Goal: Task Accomplishment & Management: Use online tool/utility

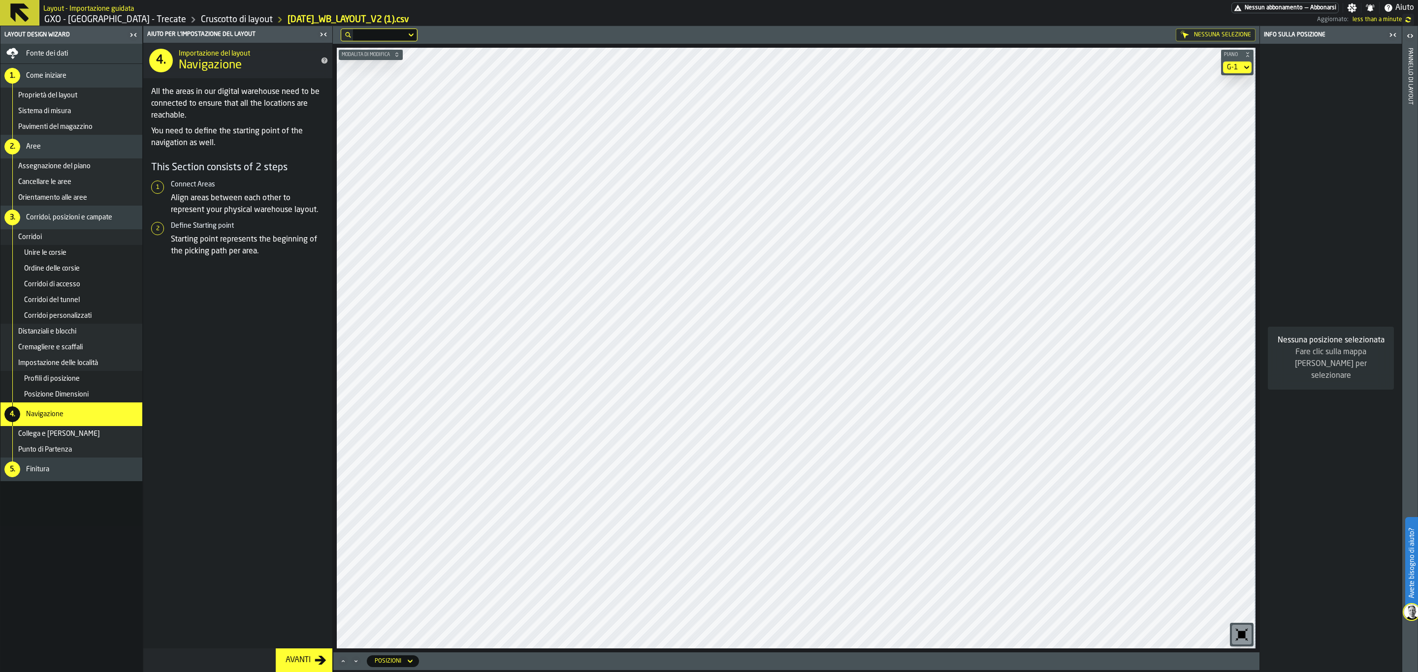
click at [9, 8] on icon at bounding box center [20, 13] width 24 height 24
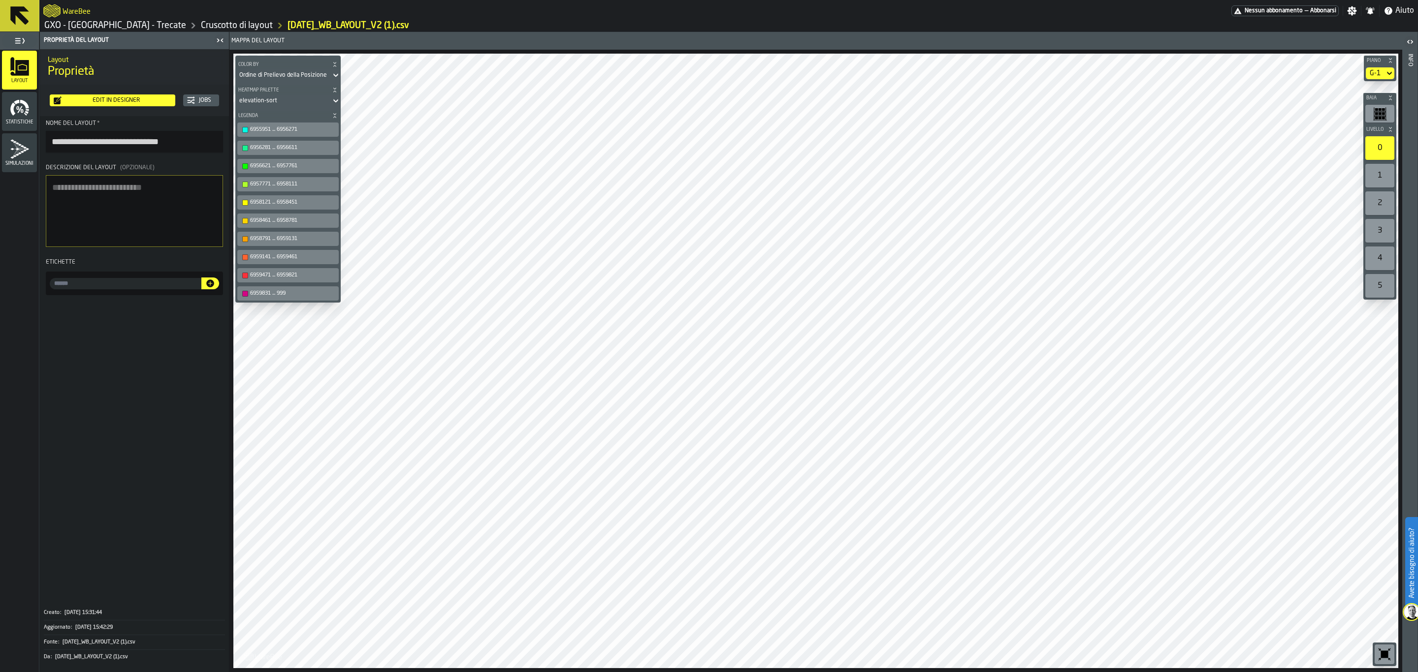
click at [18, 19] on icon at bounding box center [20, 16] width 24 height 24
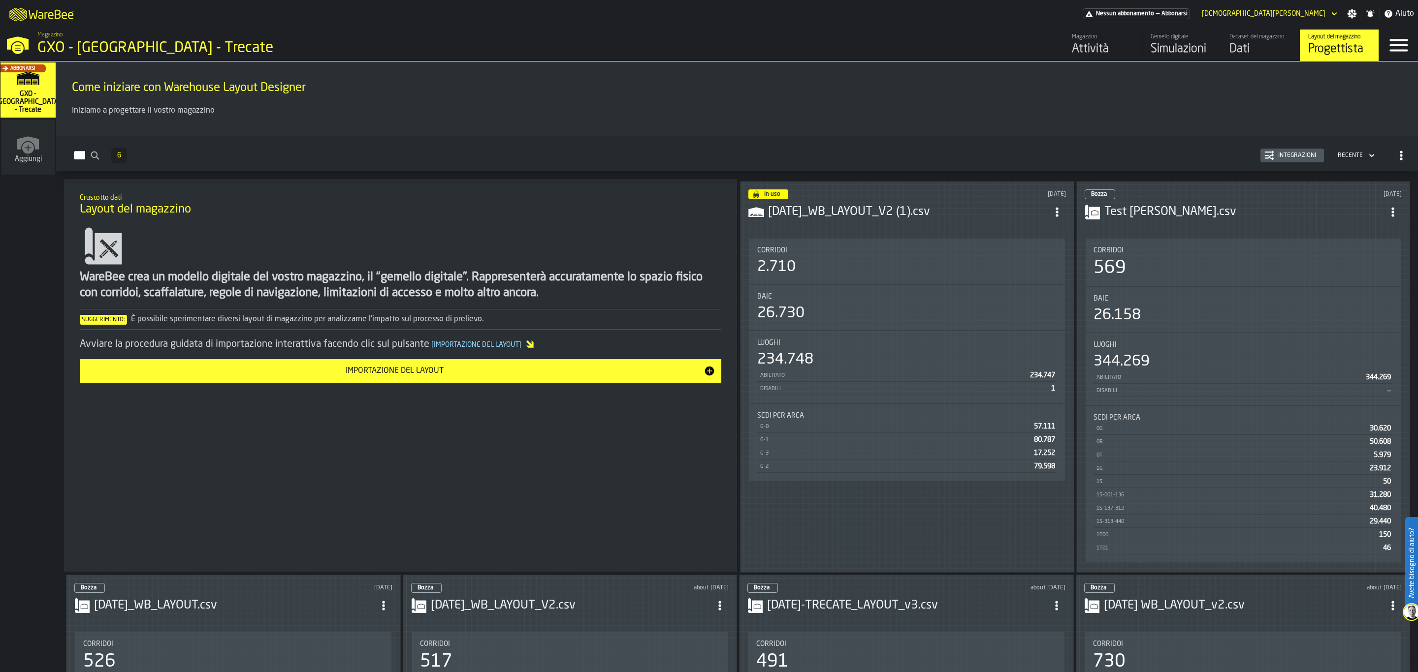
click at [1158, 46] on div "Simulazioni" at bounding box center [1181, 49] width 63 height 16
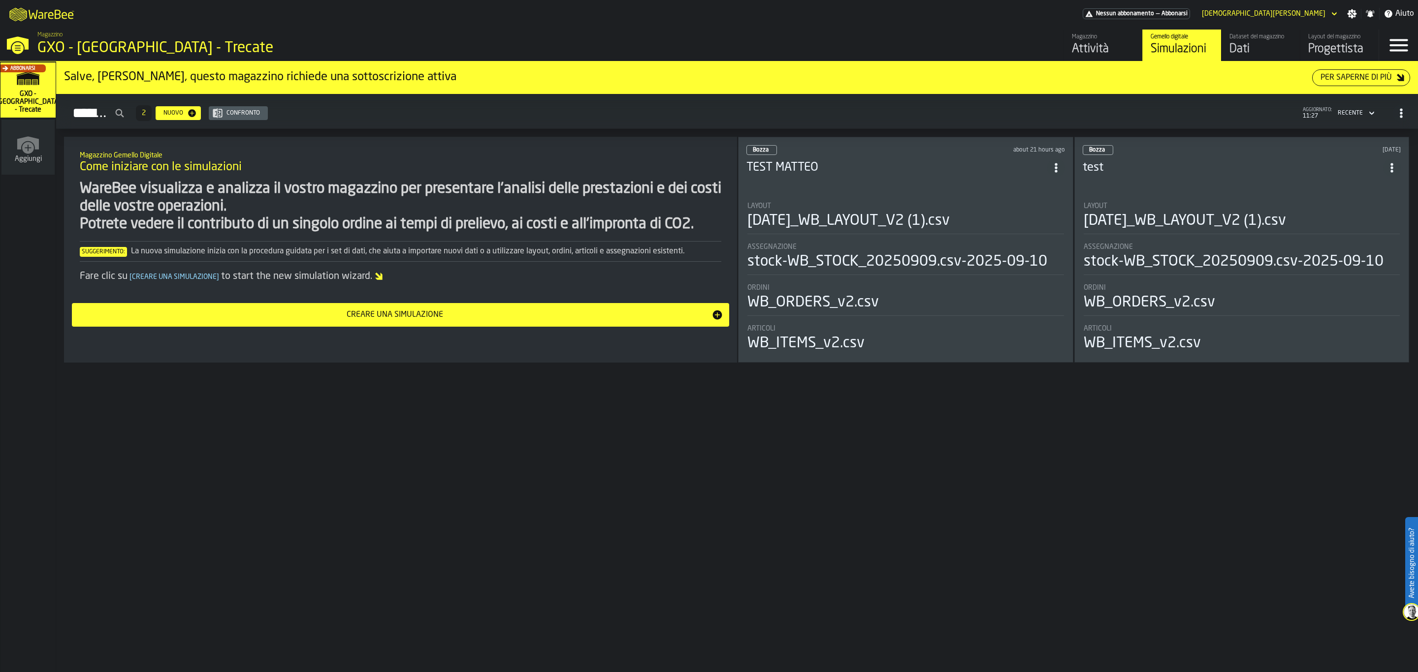
click at [876, 193] on li "Layout [DATE]_WB_LAYOUT_V2 (1).csv Assegnazione stock-WB_STOCK_20250909.csv-202…" at bounding box center [905, 273] width 318 height 160
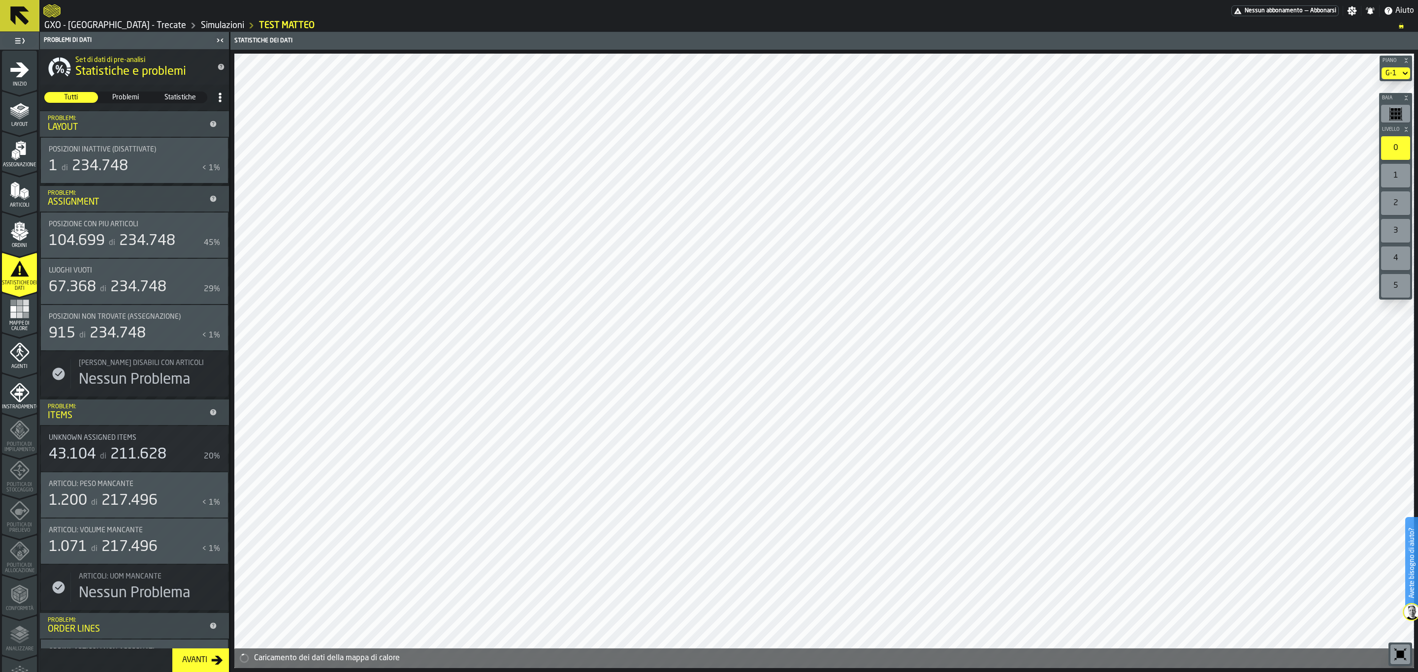
click at [21, 322] on span "Mappe di calore" at bounding box center [19, 326] width 35 height 11
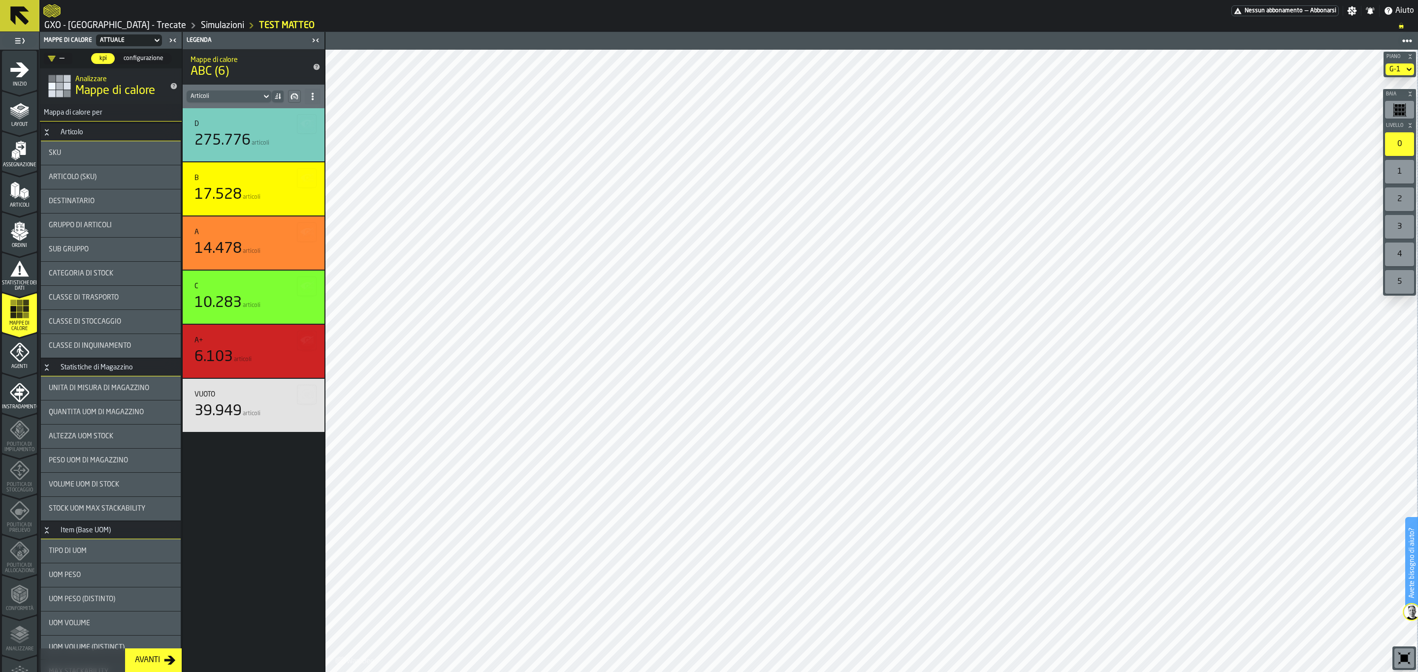
click at [1406, 162] on div "1" at bounding box center [1399, 172] width 29 height 24
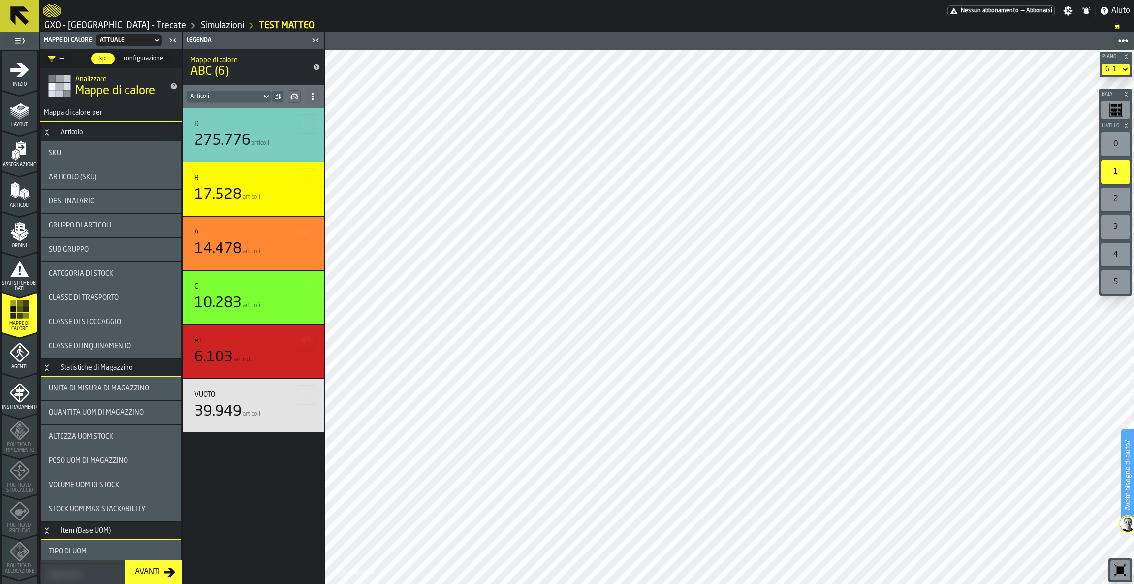
click at [791, 31] on main "Nessun abbonamento — Abbonarsi Impostazioni Notifiche Aiuto GXO - [GEOGRAPHIC_D…" at bounding box center [567, 292] width 1134 height 584
click at [1110, 69] on div "G-1" at bounding box center [1111, 69] width 11 height 8
click at [1103, 133] on div "G-2" at bounding box center [1098, 134] width 51 height 12
click at [17, 21] on icon at bounding box center [20, 16] width 24 height 24
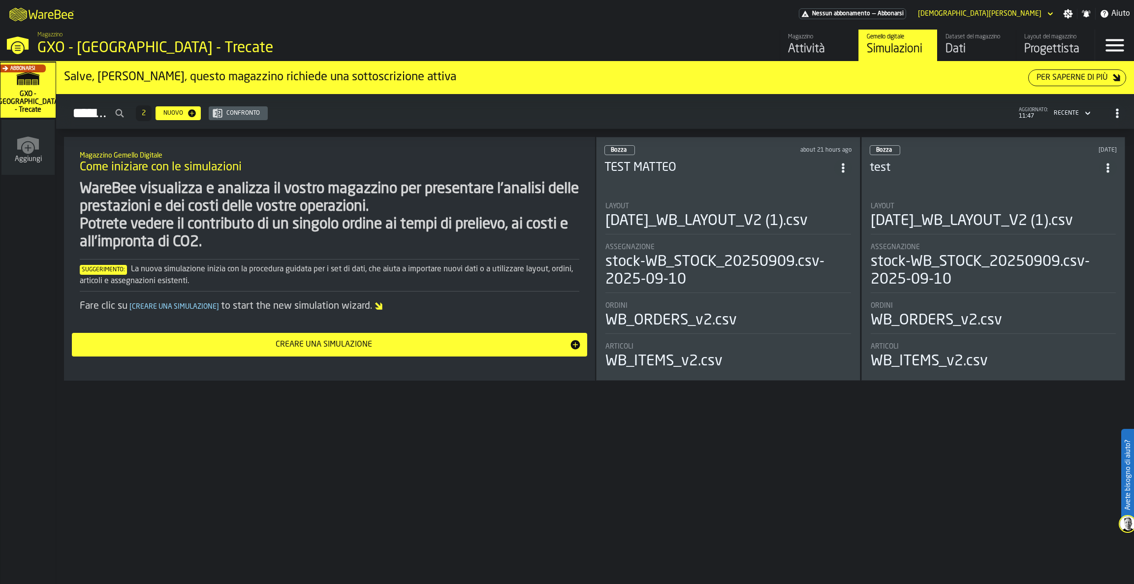
click at [1056, 39] on div "Layout del magazzino" at bounding box center [1055, 36] width 63 height 7
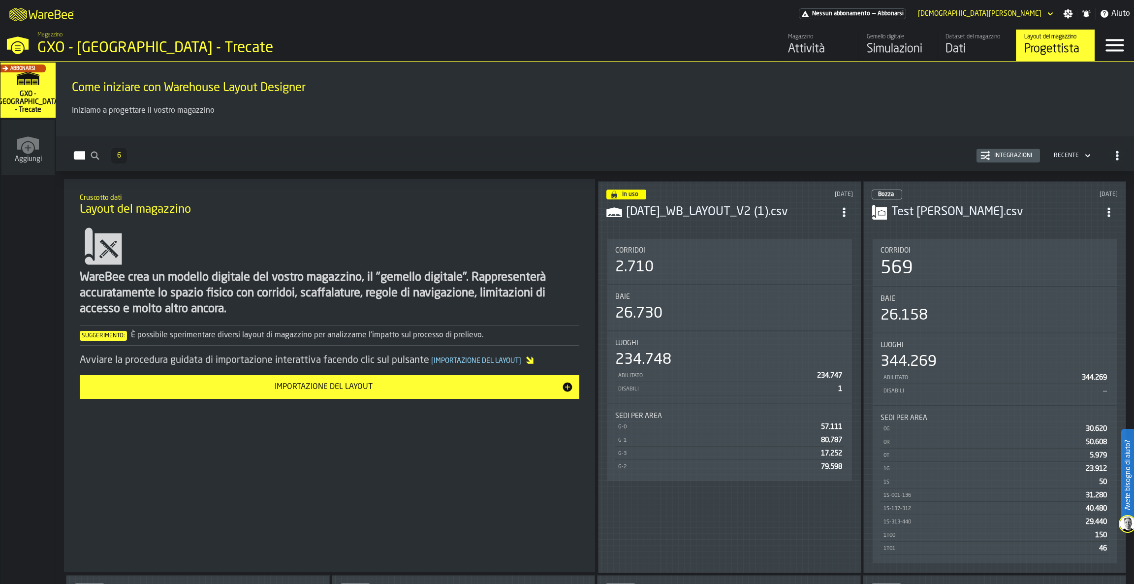
click at [694, 312] on div "26.730" at bounding box center [729, 314] width 229 height 18
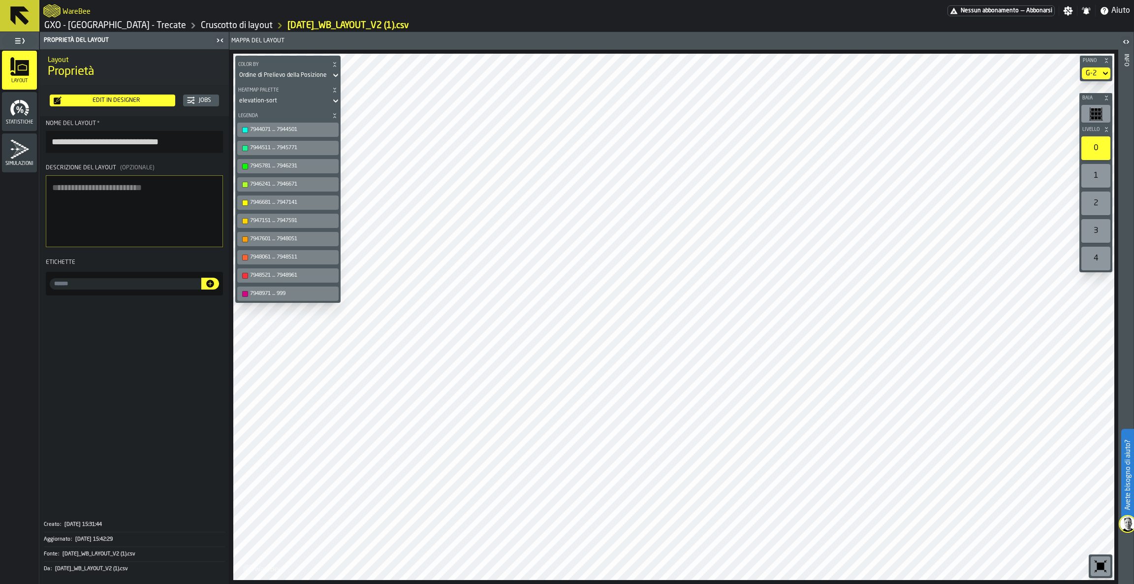
click at [117, 99] on div "Edit in Designer" at bounding box center [117, 100] width 110 height 7
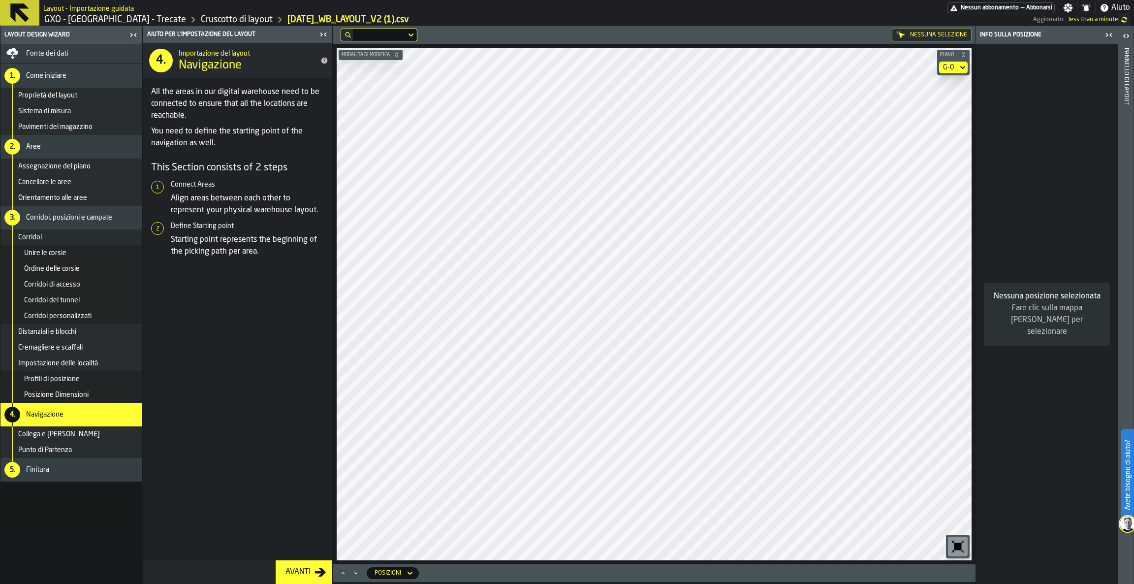
click at [944, 64] on div "G-0" at bounding box center [948, 67] width 11 height 8
click at [944, 158] on div "G-2" at bounding box center [936, 156] width 51 height 12
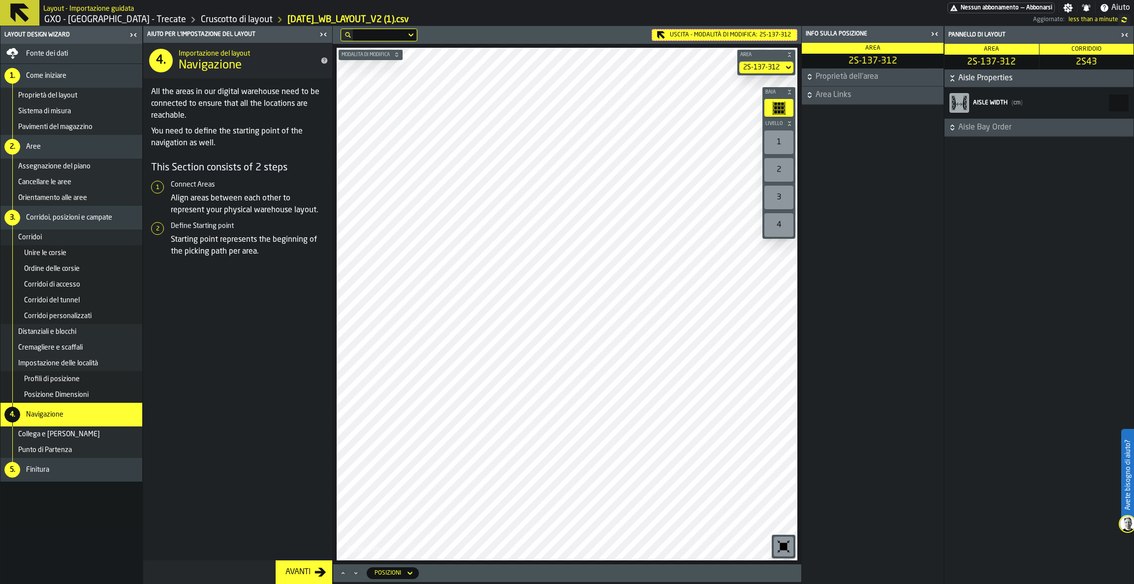
click at [18, 9] on icon at bounding box center [19, 12] width 19 height 19
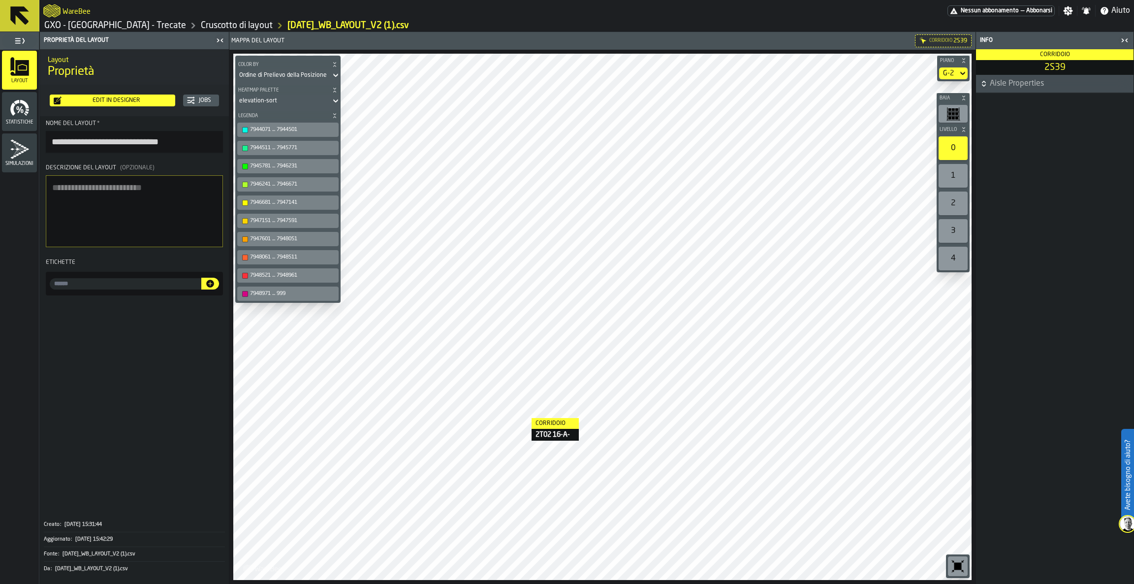
click at [128, 95] on button "Edit in Designer" at bounding box center [113, 101] width 126 height 12
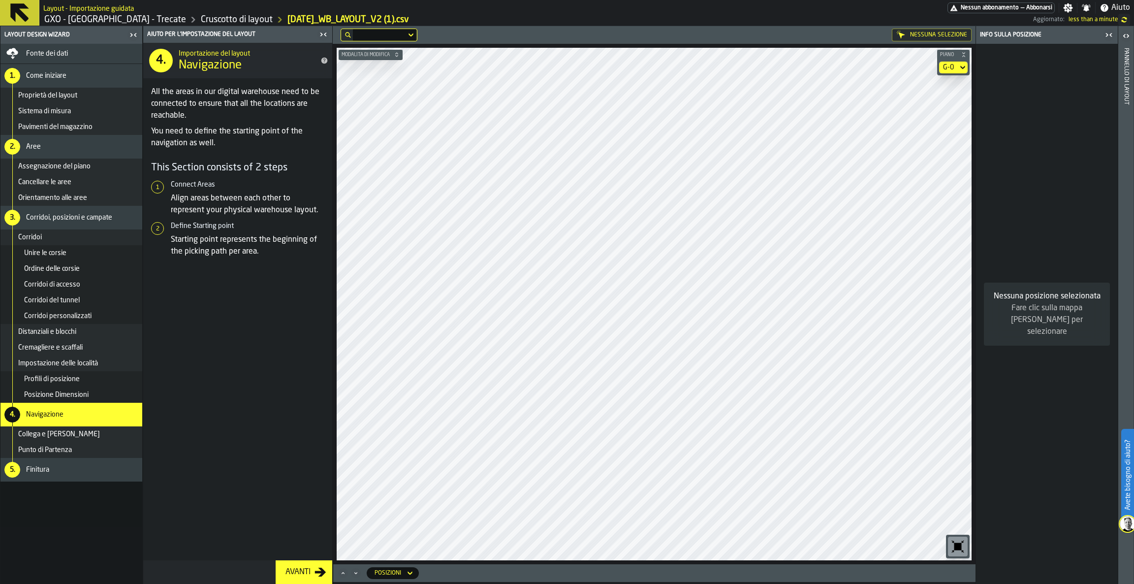
click at [976, 476] on div "Nessuna posizione selezionata Fare clic sulla mappa [PERSON_NAME] per seleziona…" at bounding box center [1047, 314] width 142 height 540
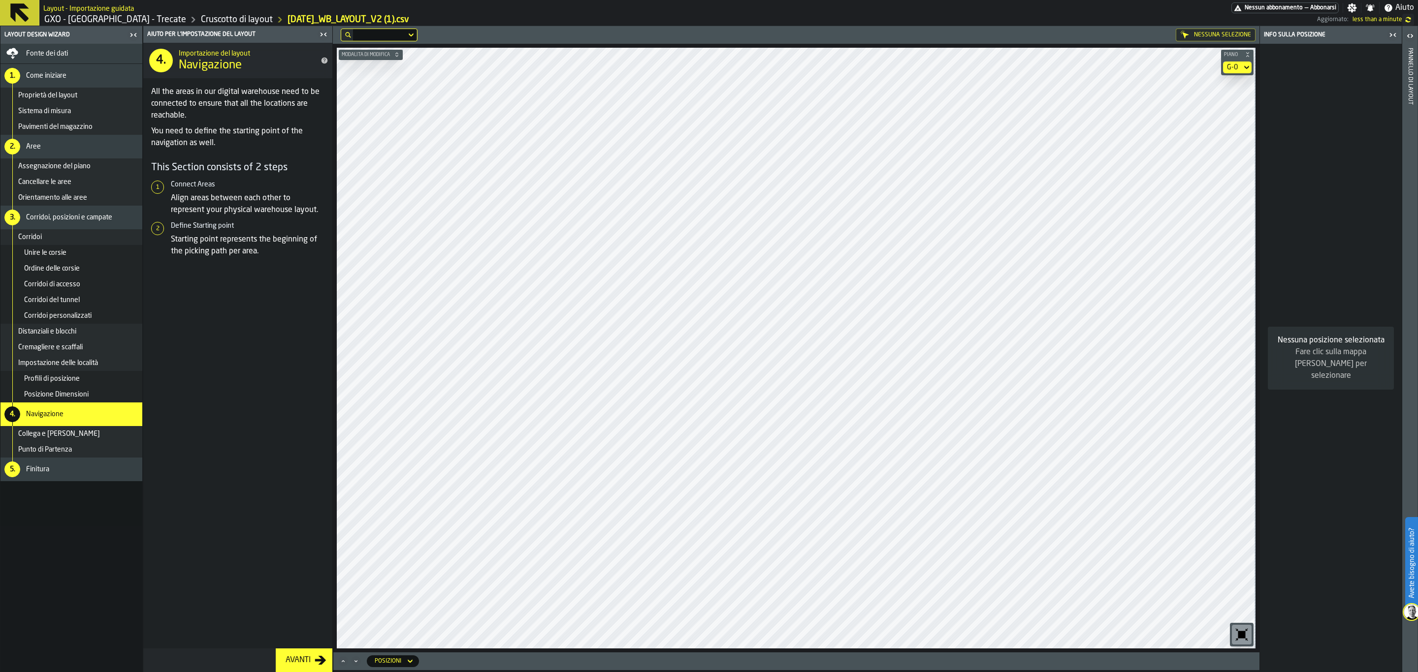
click at [15, 0] on button at bounding box center [19, 13] width 39 height 26
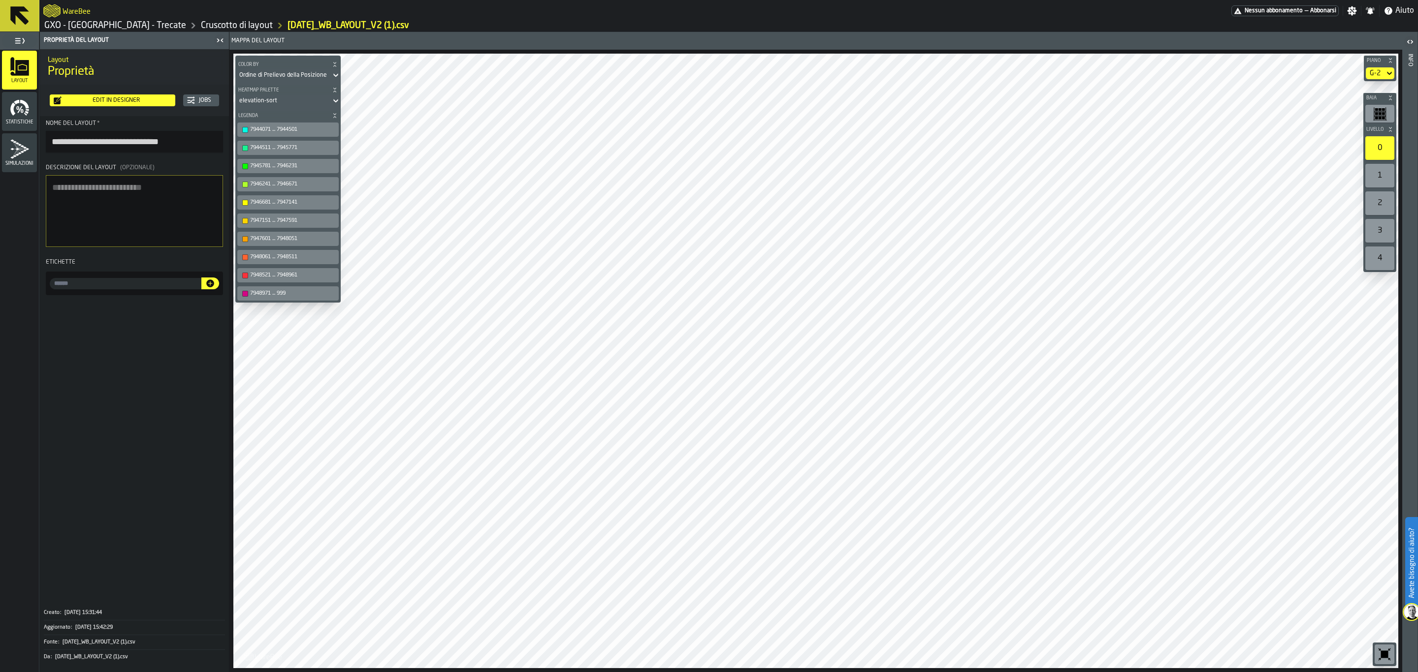
click at [18, 22] on icon at bounding box center [20, 16] width 24 height 24
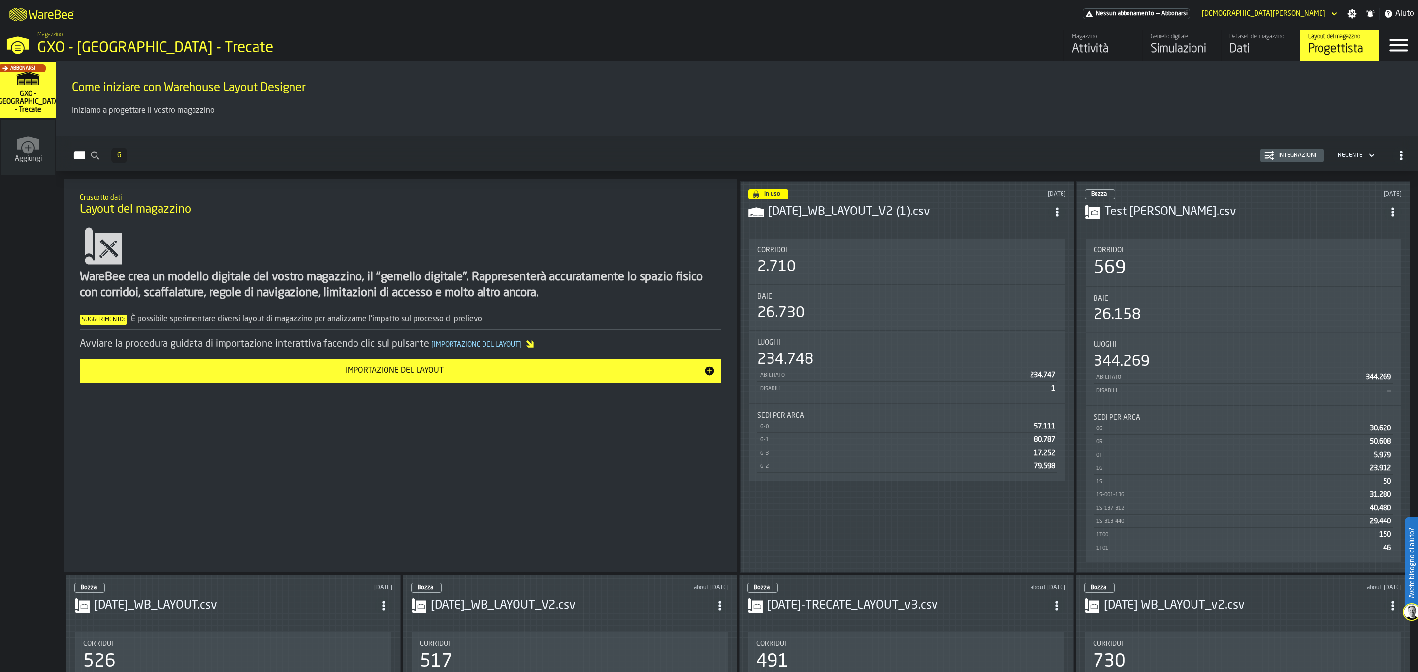
click at [1256, 57] on div "Dati" at bounding box center [1260, 49] width 63 height 16
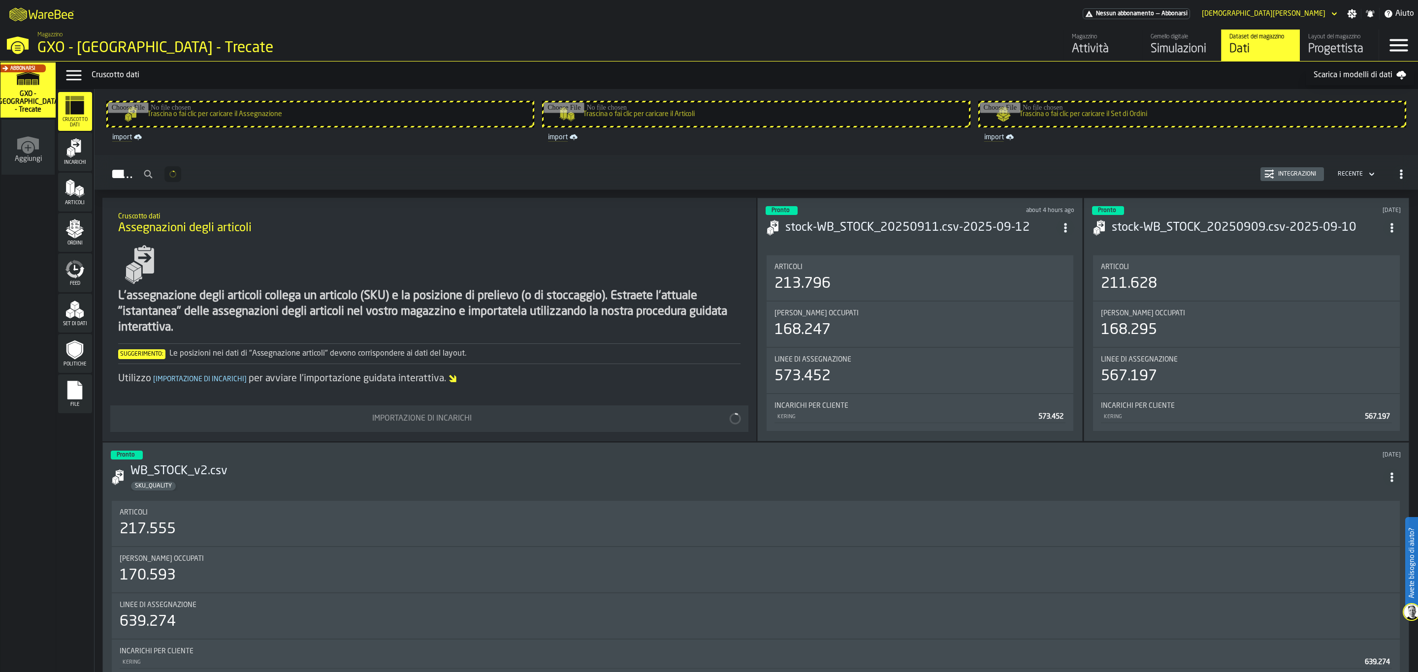
click at [1332, 52] on div "Progettista" at bounding box center [1339, 49] width 63 height 16
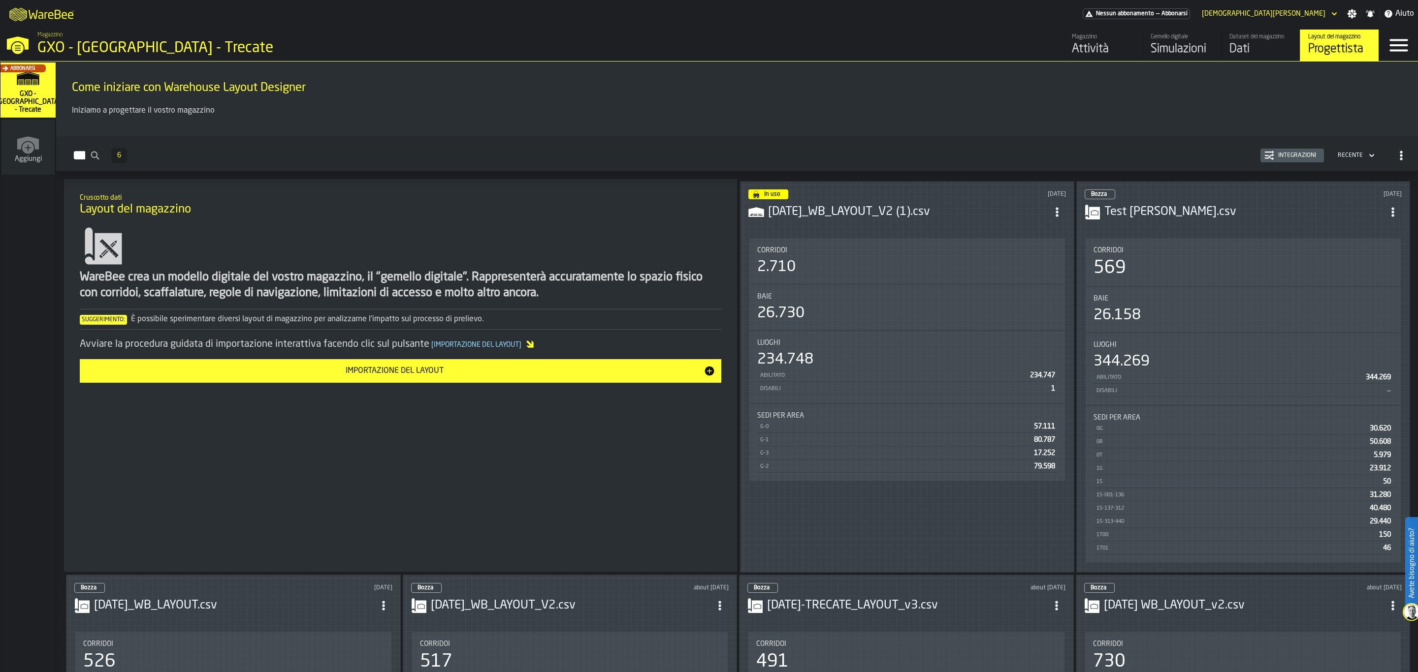
click at [1263, 45] on div "Dati" at bounding box center [1260, 49] width 63 height 16
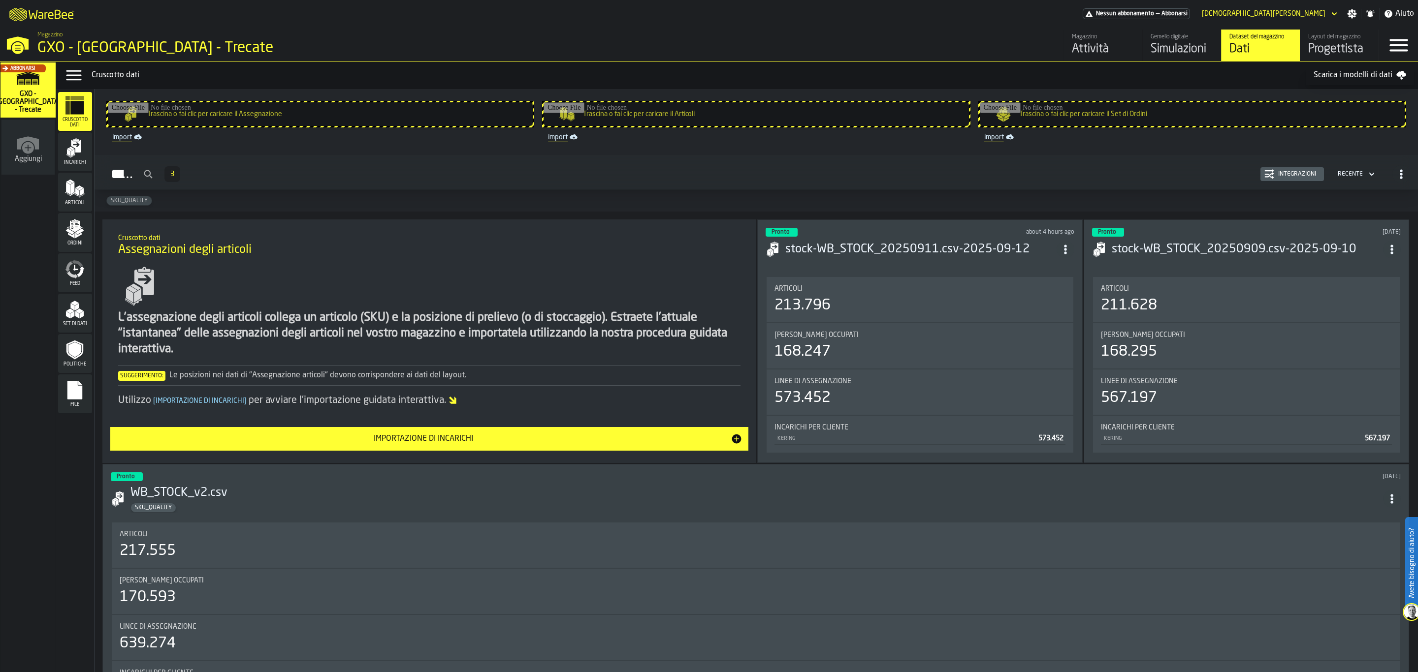
click at [66, 394] on icon "menu File" at bounding box center [75, 390] width 20 height 20
